Goal: Find specific page/section: Find specific page/section

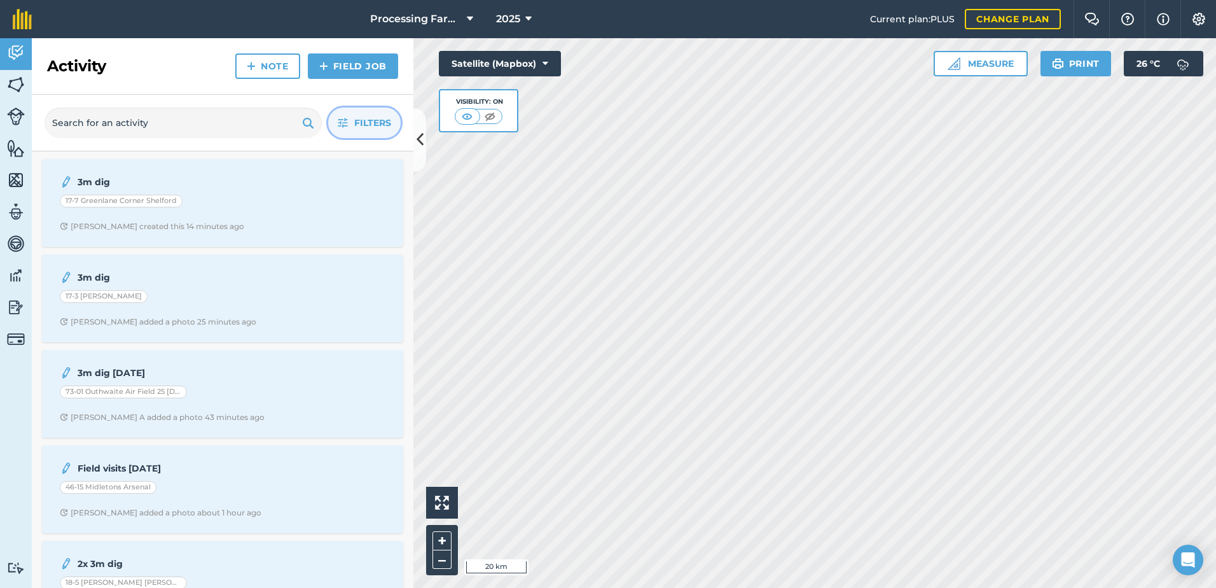
click at [378, 120] on span "Filters" at bounding box center [372, 123] width 37 height 14
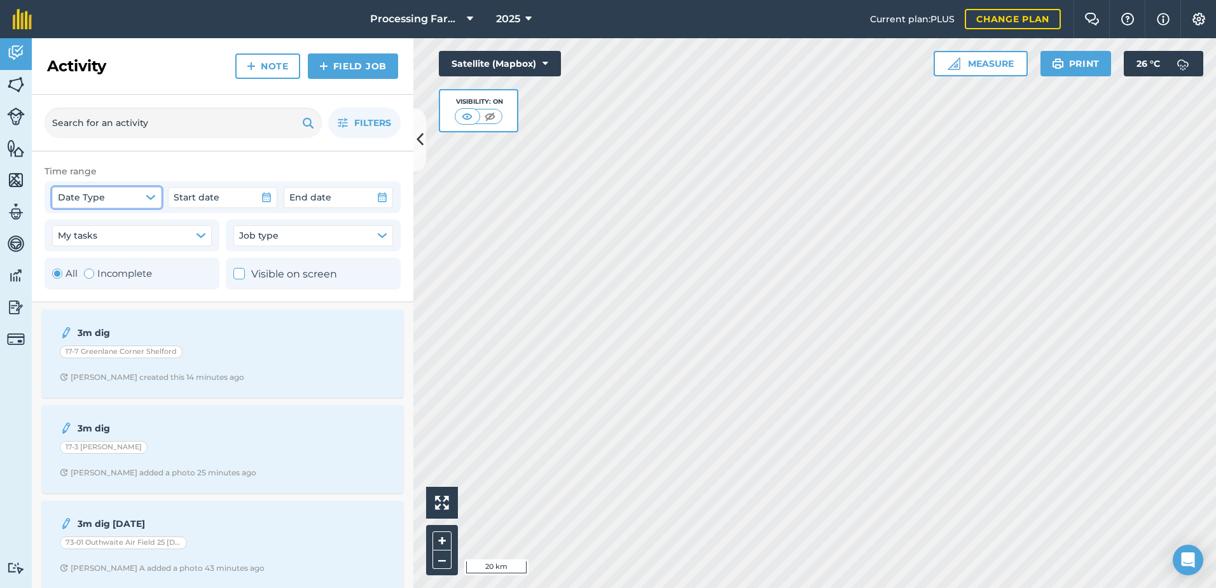
click at [145, 194] on button "Date Type" at bounding box center [106, 197] width 109 height 20
click at [208, 200] on span "Start date" at bounding box center [197, 197] width 46 height 14
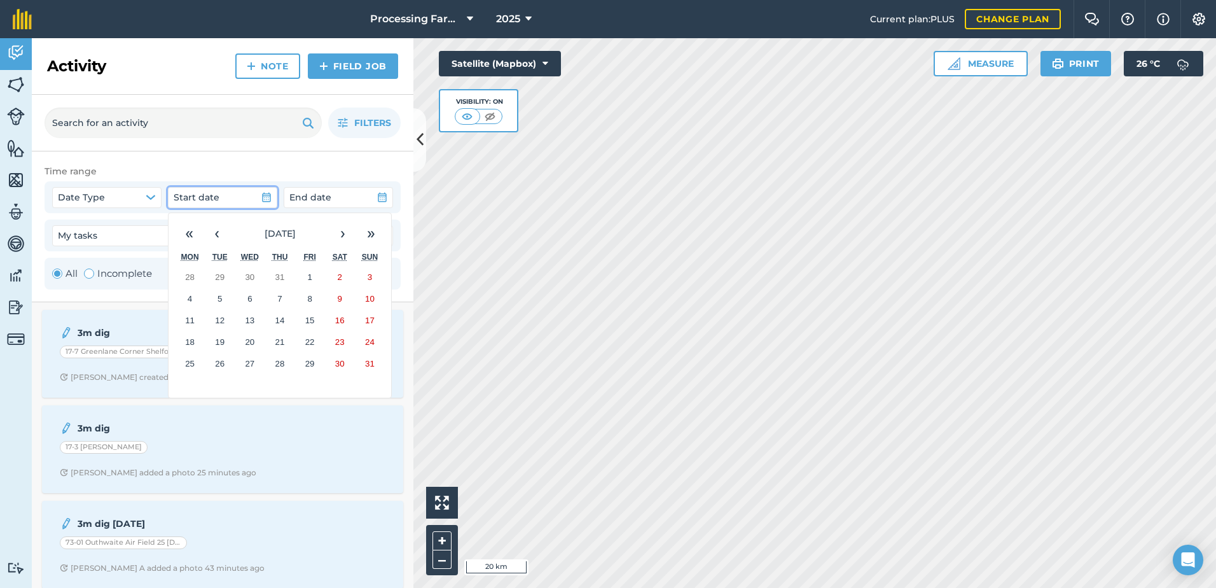
click at [218, 319] on abbr "12" at bounding box center [220, 320] width 10 height 10
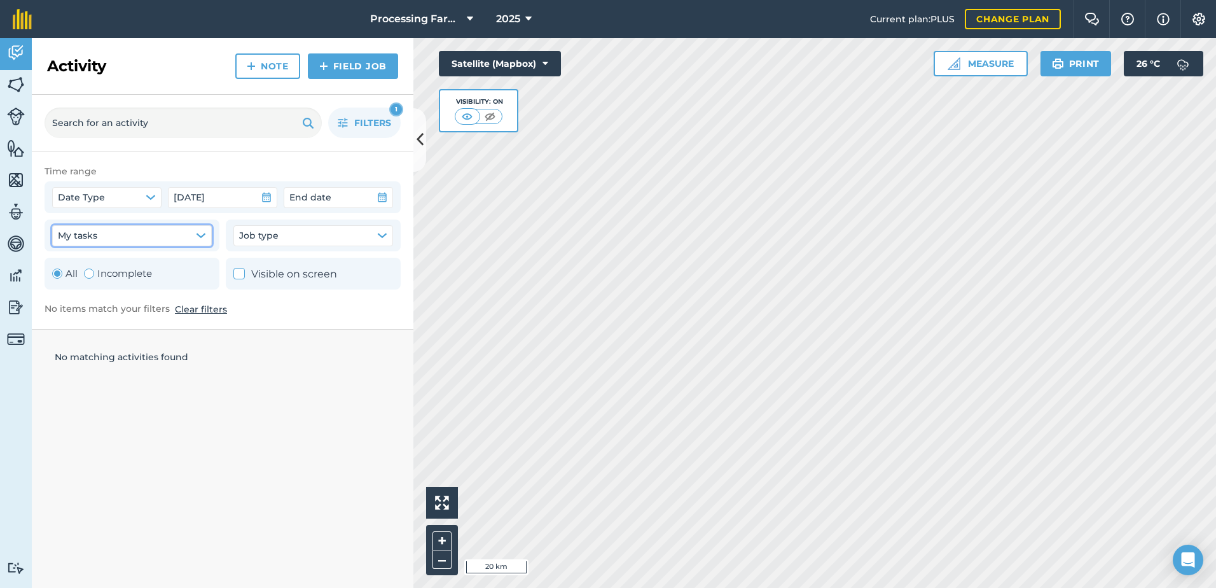
click at [173, 238] on button "My tasks" at bounding box center [132, 235] width 160 height 20
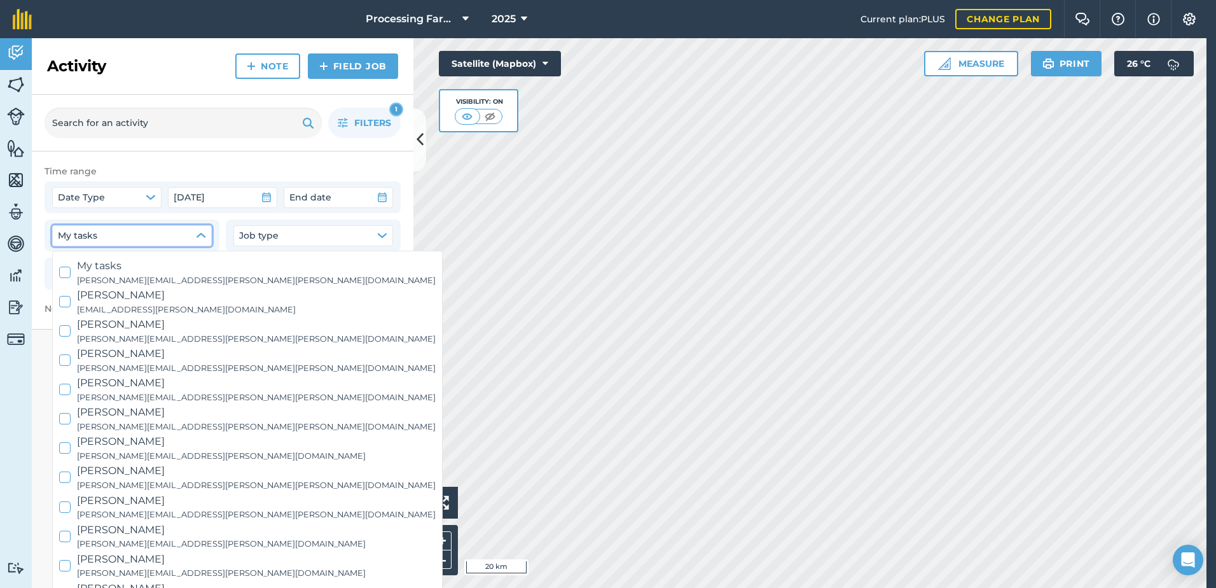
click at [107, 419] on span "Naomi Cox" at bounding box center [256, 412] width 359 height 17
checkbox input "true"
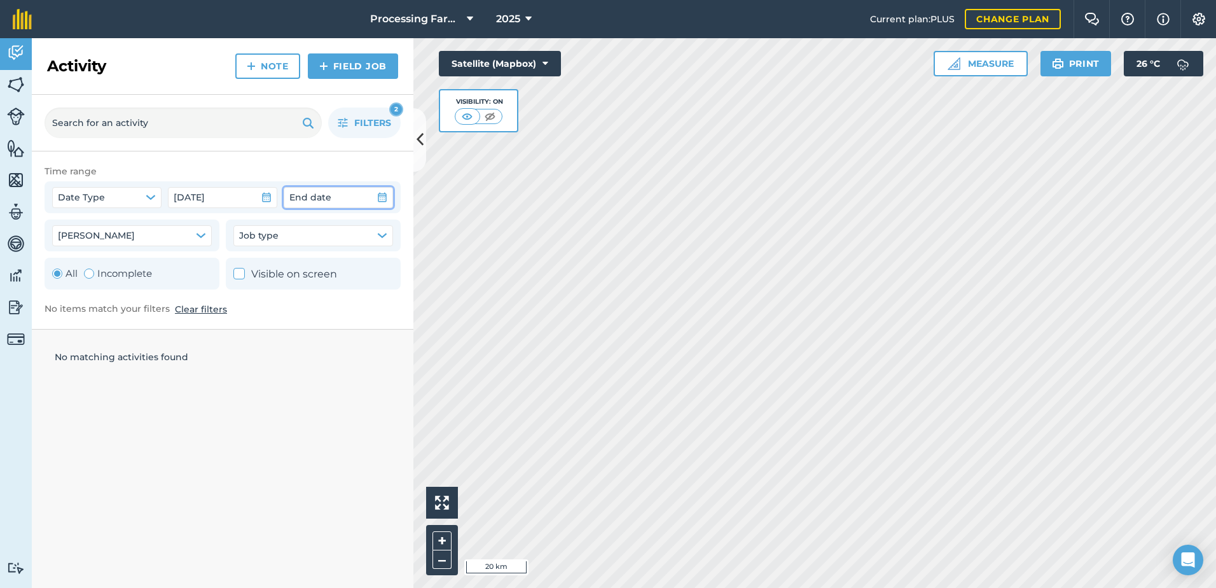
click at [335, 195] on button "End date" at bounding box center [338, 197] width 109 height 20
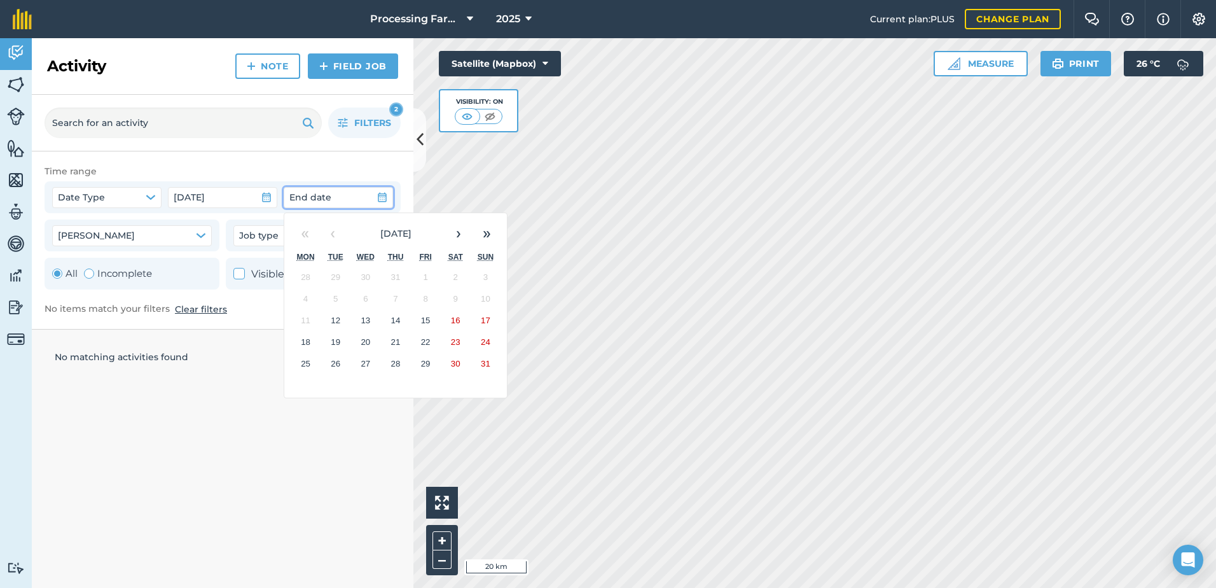
click at [336, 323] on abbr "12" at bounding box center [336, 320] width 10 height 10
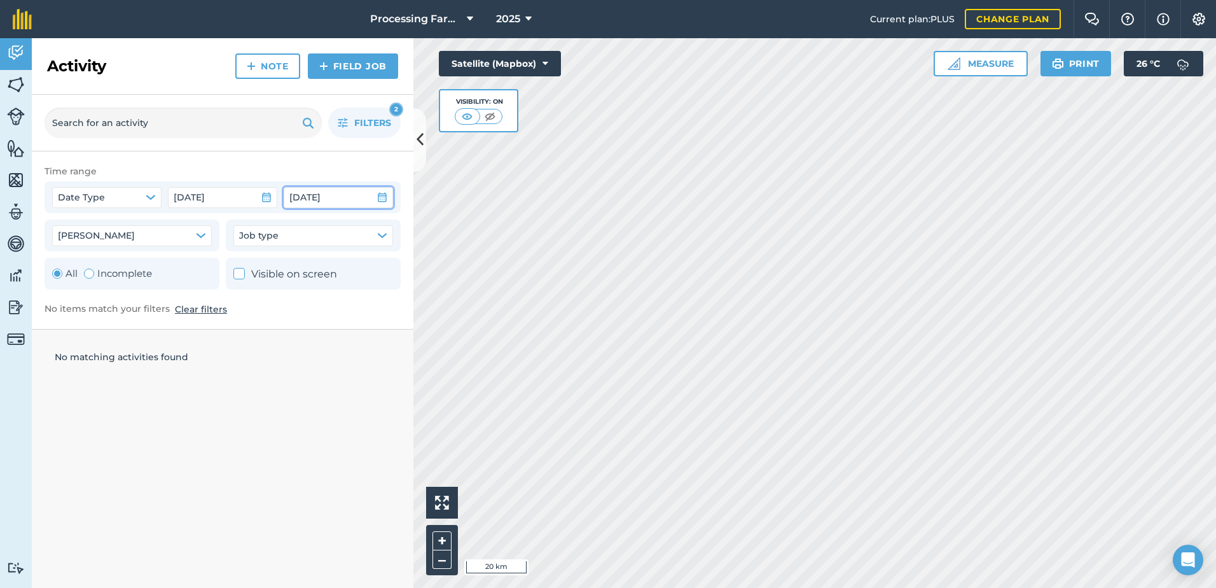
click at [207, 312] on button "Clear filters" at bounding box center [201, 309] width 52 height 14
